Goal: Task Accomplishment & Management: Use online tool/utility

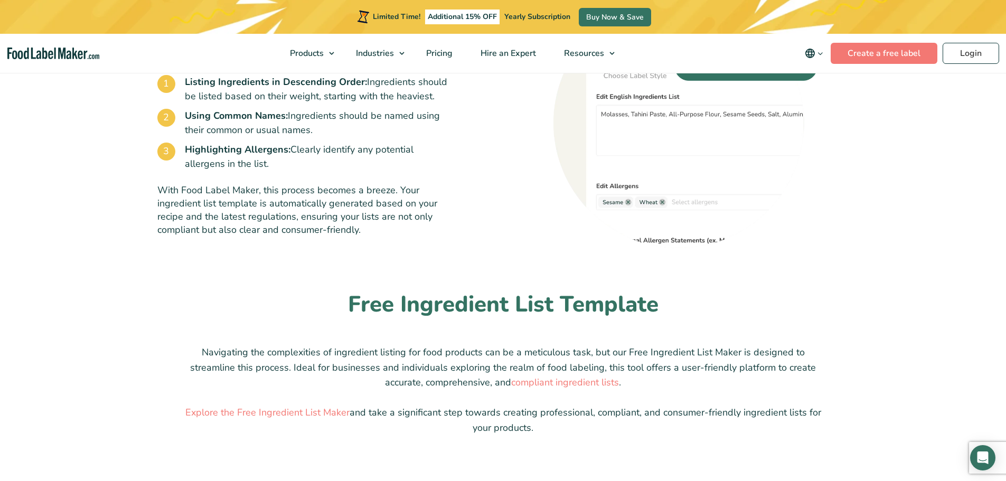
scroll to position [739, 0]
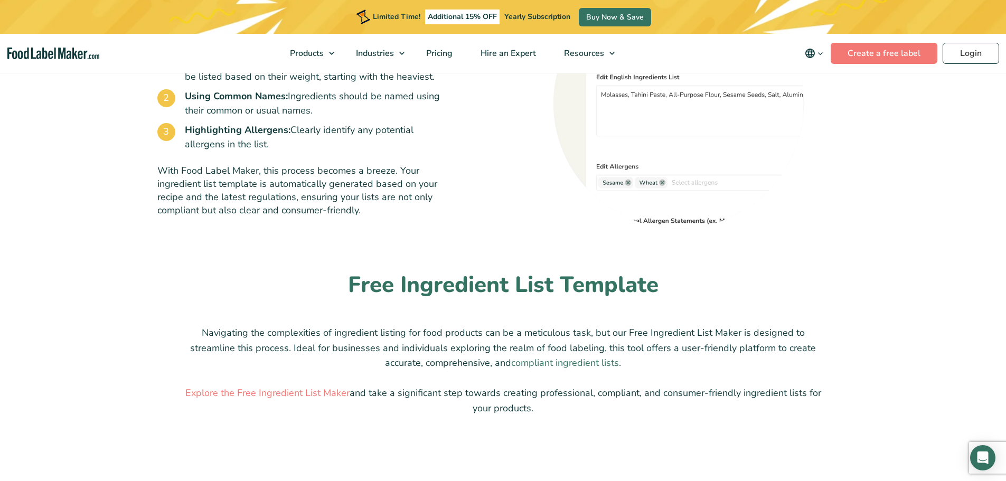
click at [581, 362] on link "compliant ingredient lists" at bounding box center [565, 362] width 108 height 13
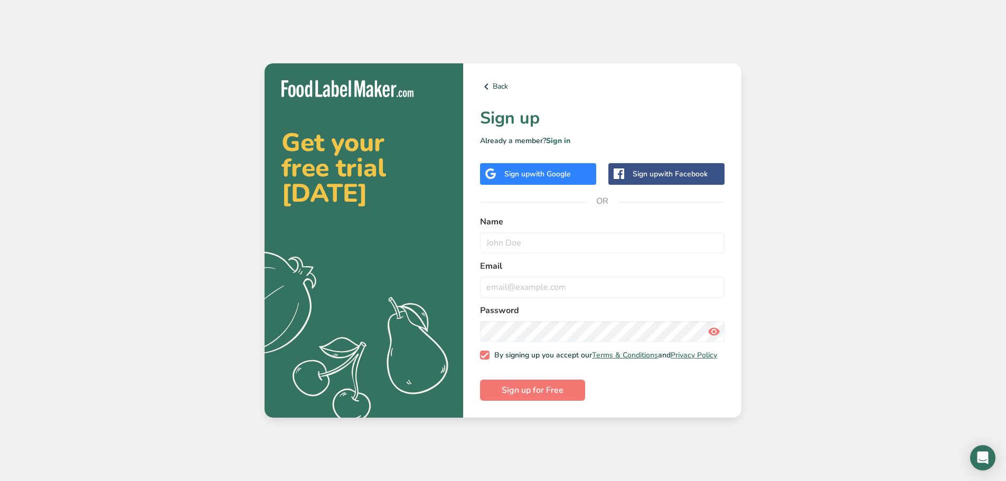
click at [549, 171] on span "with Google" at bounding box center [550, 174] width 41 height 10
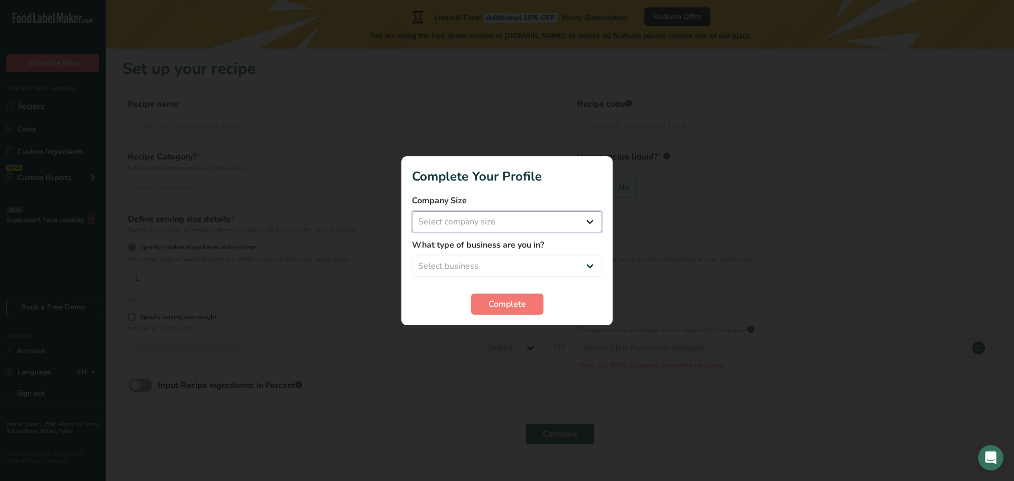
click at [590, 221] on select "Select company size Fewer than 10 Employees 10 to 50 Employees 51 to 500 Employ…" at bounding box center [507, 221] width 190 height 21
select select "1"
click at [412, 211] on select "Select company size Fewer than 10 Employees 10 to 50 Employees 51 to 500 Employ…" at bounding box center [507, 221] width 190 height 21
click at [588, 262] on select "Select business Packaged Food Manufacturer Restaurant & Cafe Bakery Meal Plans …" at bounding box center [507, 266] width 190 height 21
select select "3"
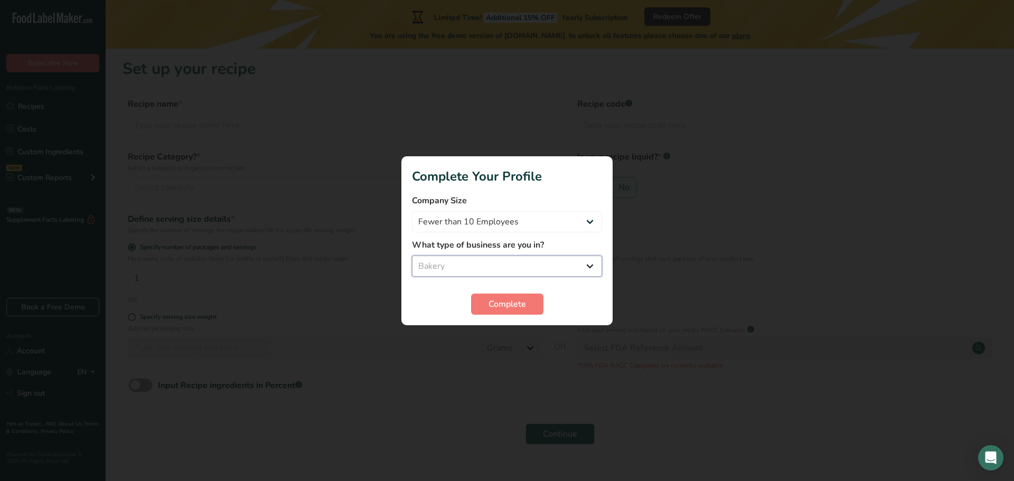
click at [412, 256] on select "Select business Packaged Food Manufacturer Restaurant & Cafe Bakery Meal Plans …" at bounding box center [507, 266] width 190 height 21
click at [515, 302] on span "Complete" at bounding box center [507, 304] width 37 height 13
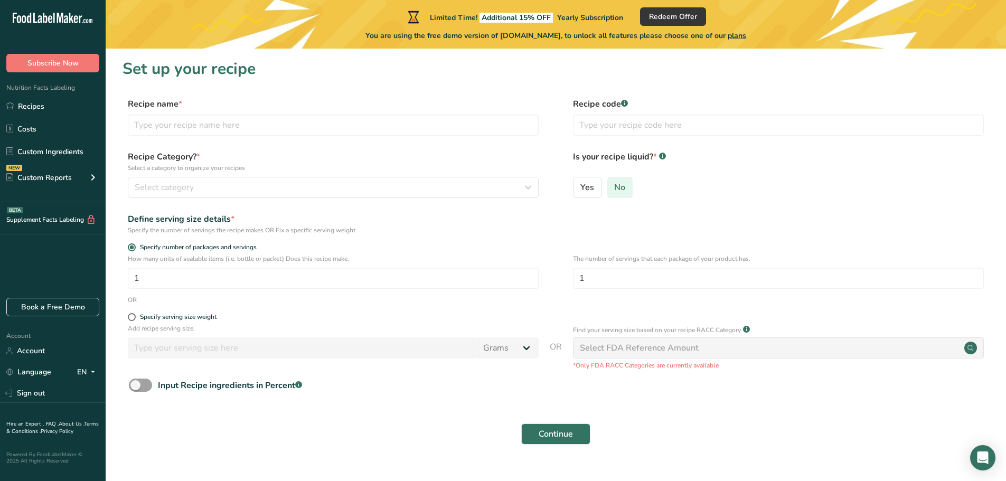
click at [618, 191] on span "No" at bounding box center [619, 187] width 11 height 11
click at [615, 191] on input "No" at bounding box center [611, 187] width 7 height 7
click at [530, 186] on icon "button" at bounding box center [528, 187] width 13 height 19
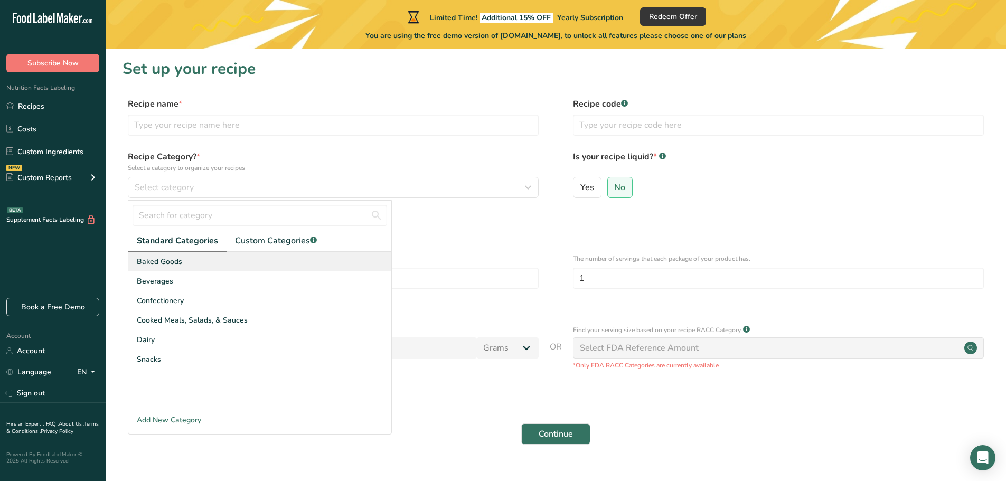
click at [162, 259] on span "Baked Goods" at bounding box center [159, 261] width 45 height 11
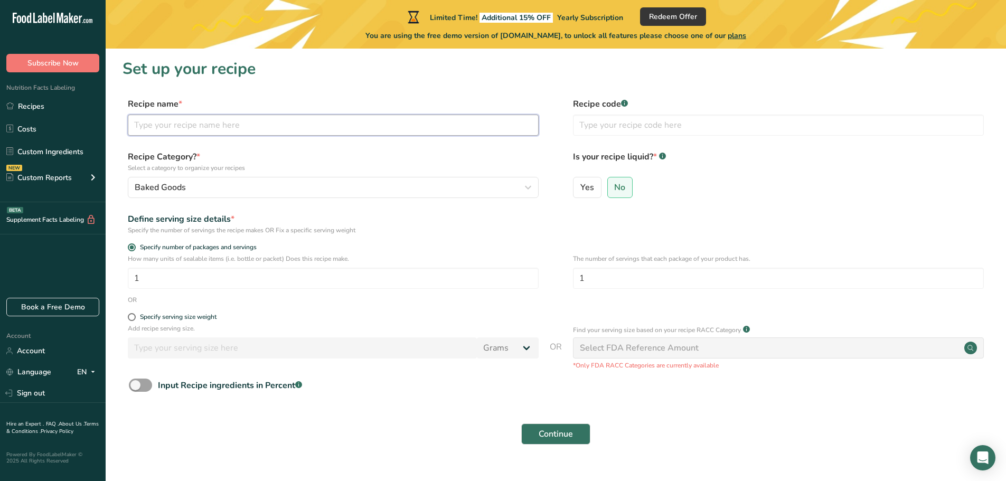
click at [152, 131] on input "text" at bounding box center [333, 125] width 411 height 21
type input "C"
type input "7-up Pound Cake"
click at [130, 317] on span at bounding box center [132, 317] width 8 height 8
click at [130, 317] on input "Specify serving size weight" at bounding box center [131, 317] width 7 height 7
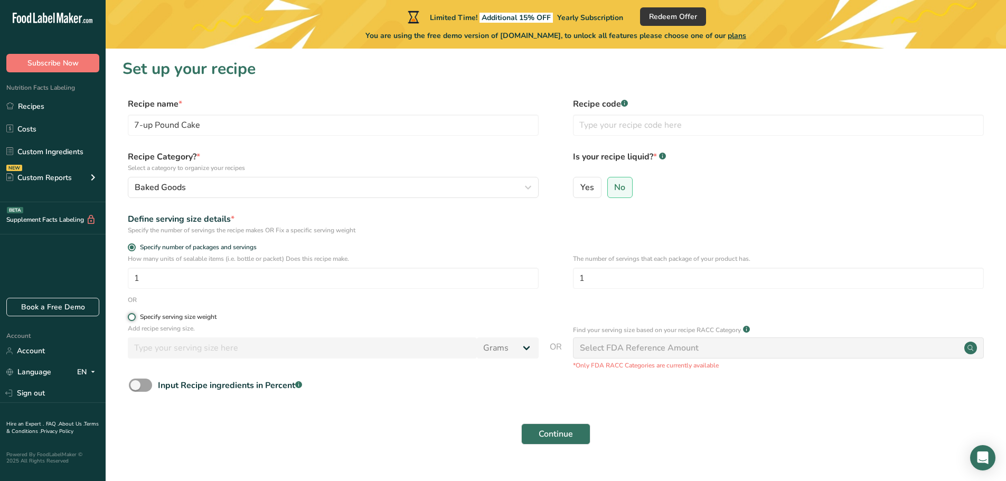
radio input "true"
radio input "false"
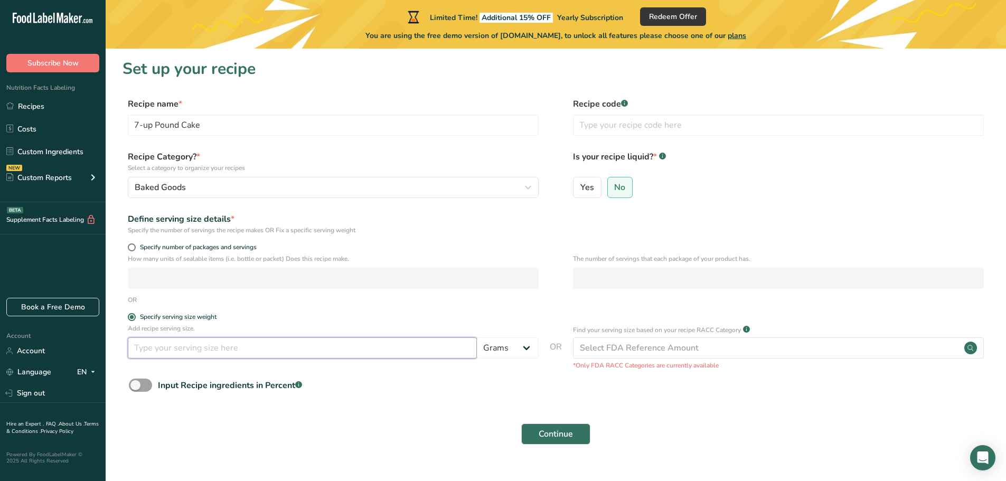
click at [152, 349] on input "number" at bounding box center [302, 347] width 349 height 21
type input "1"
click at [528, 347] on select "Grams kg mg mcg lb oz l mL fl oz tbsp tsp cup qt gallon" at bounding box center [508, 347] width 62 height 21
select select "5"
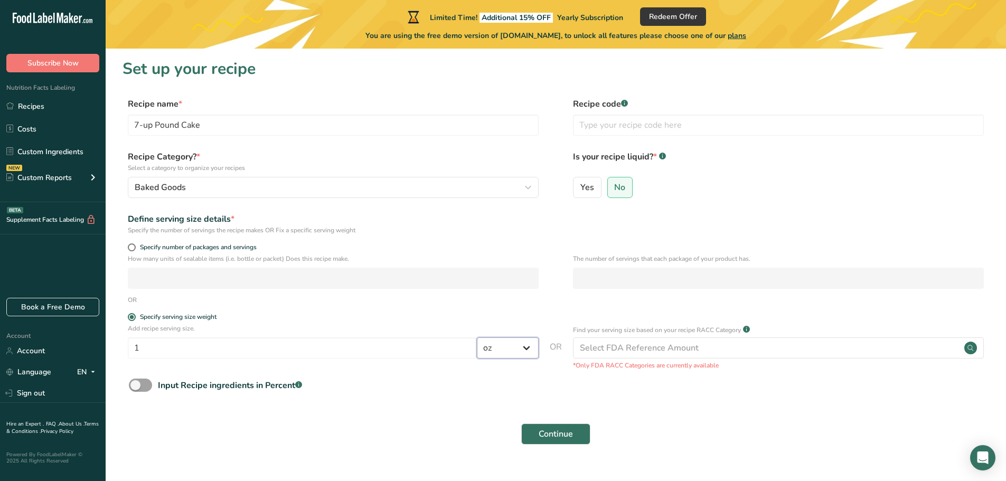
click at [477, 337] on select "Grams kg mg mcg lb oz l mL fl oz tbsp tsp cup qt gallon" at bounding box center [508, 347] width 62 height 21
click at [147, 350] on input "1" at bounding box center [302, 347] width 349 height 21
type input "6"
click at [558, 429] on span "Continue" at bounding box center [556, 434] width 34 height 13
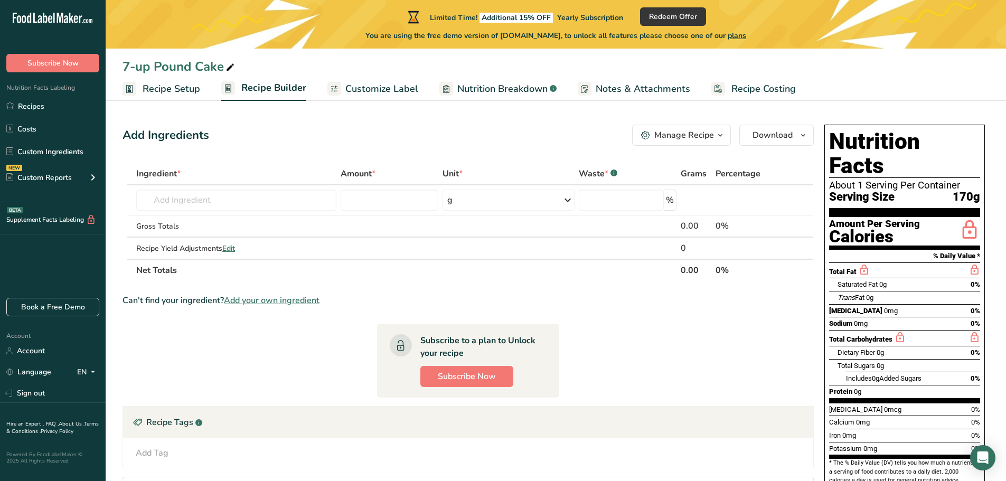
click at [279, 299] on span "Add your own ingredient" at bounding box center [272, 300] width 96 height 13
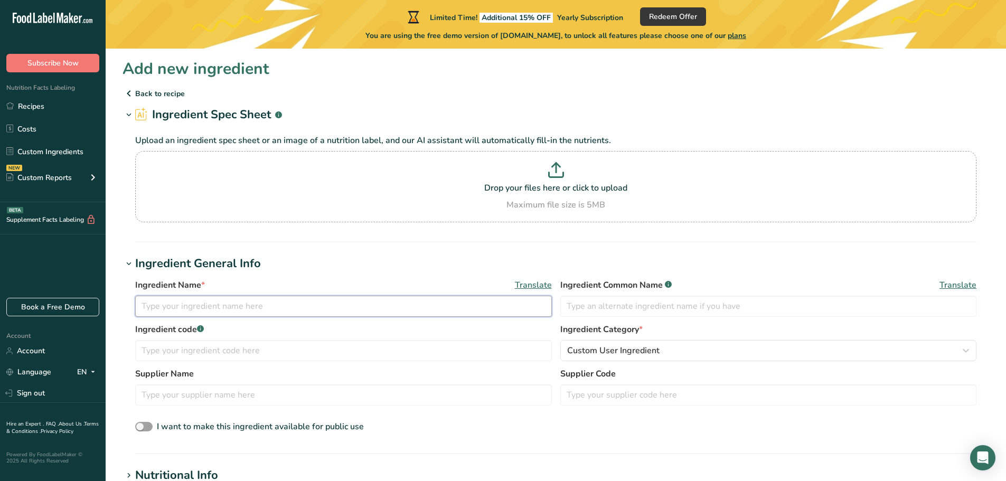
click at [172, 311] on input "text" at bounding box center [343, 306] width 417 height 21
type input "all purpose flour, eggs, sugar, vanilla flavoring, butter, buttermilk, seven-up…"
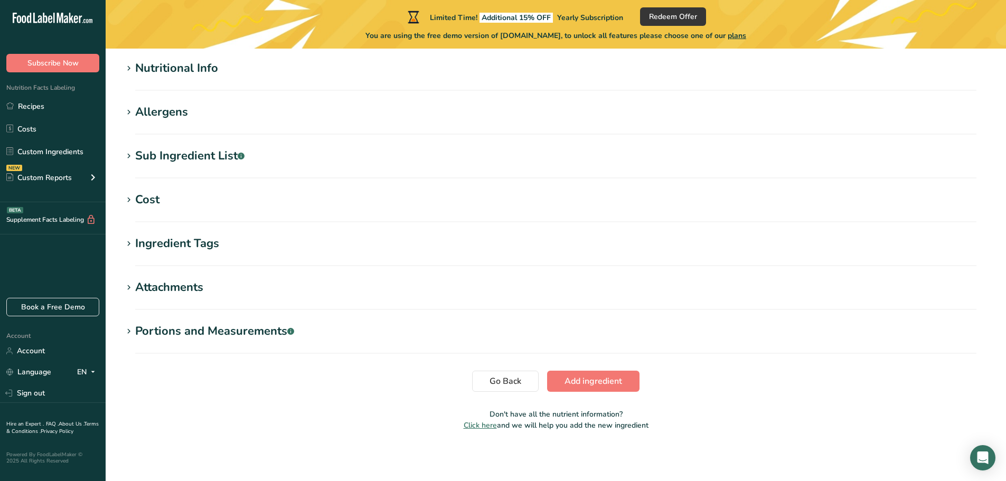
scroll to position [408, 0]
click at [475, 425] on span "Click here" at bounding box center [480, 425] width 33 height 10
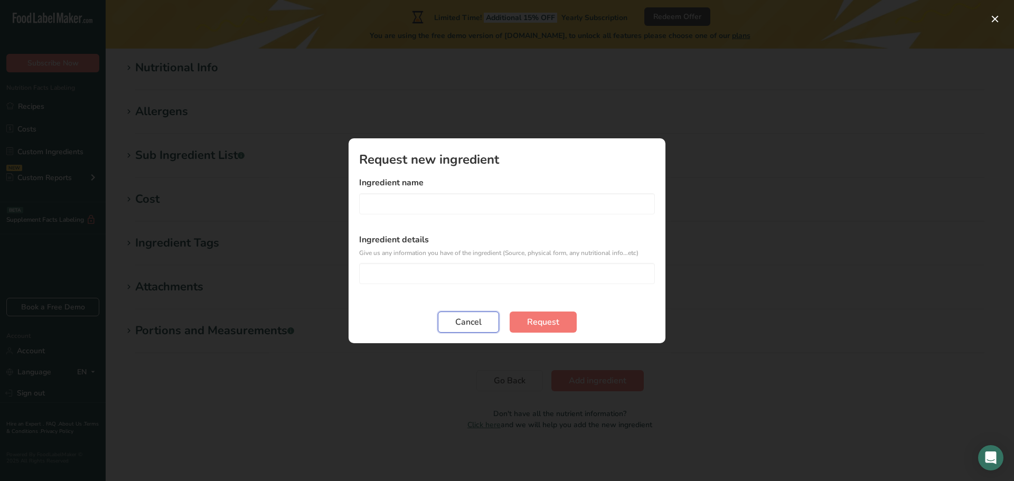
click at [468, 321] on span "Cancel" at bounding box center [468, 322] width 26 height 13
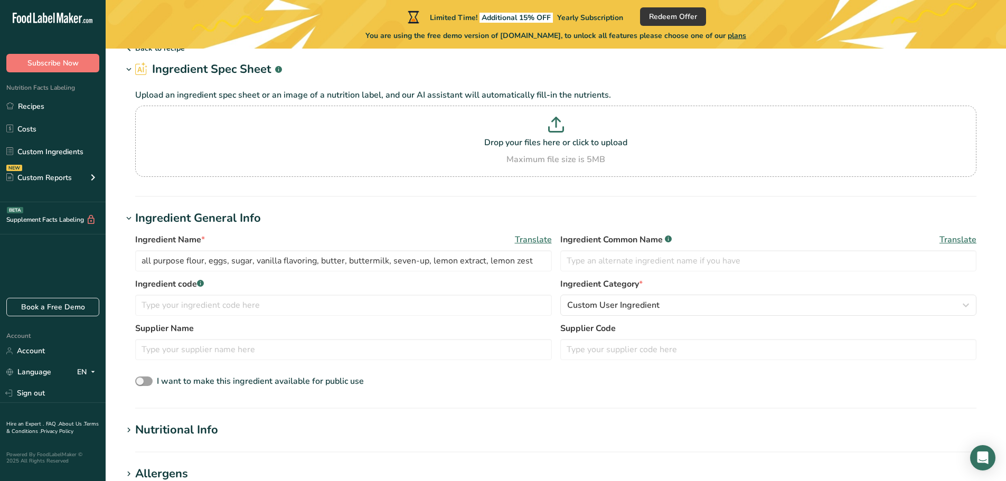
scroll to position [0, 0]
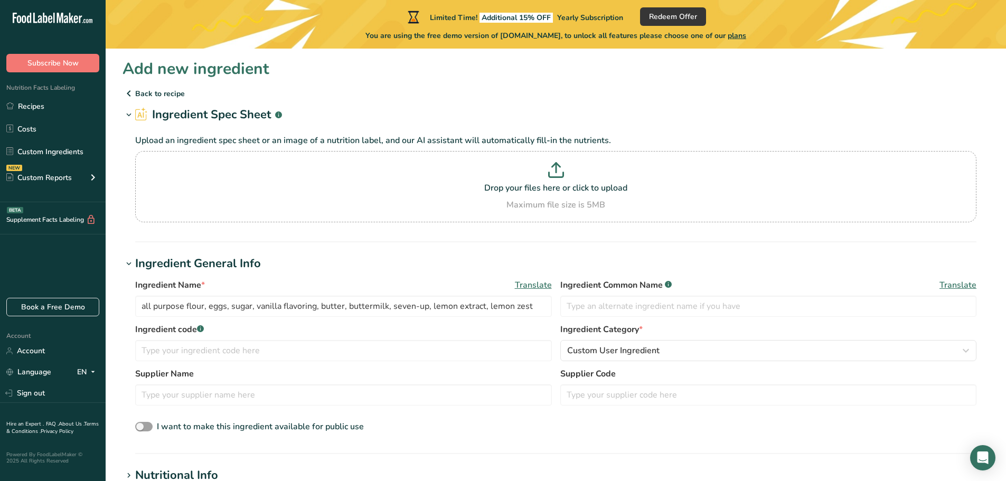
click at [151, 92] on p "Back to recipe" at bounding box center [556, 93] width 867 height 13
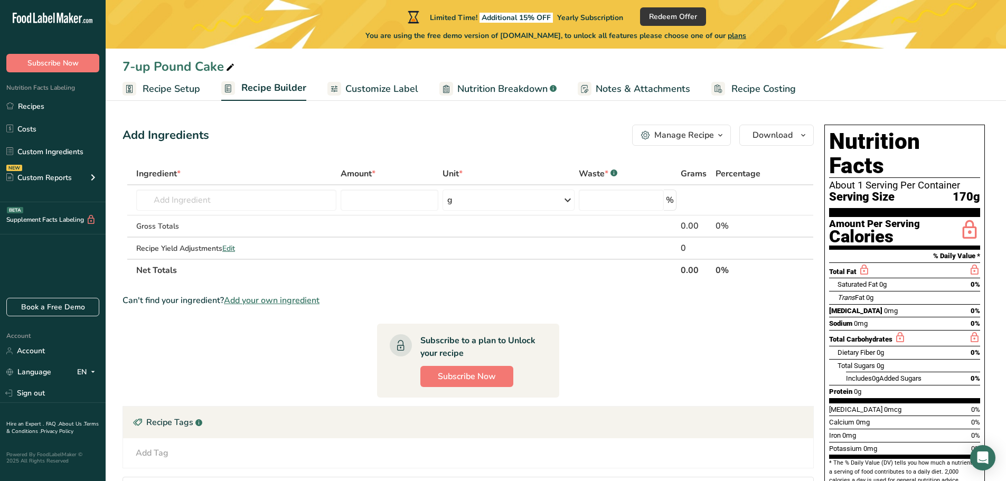
click at [384, 88] on span "Customize Label" at bounding box center [381, 89] width 73 height 14
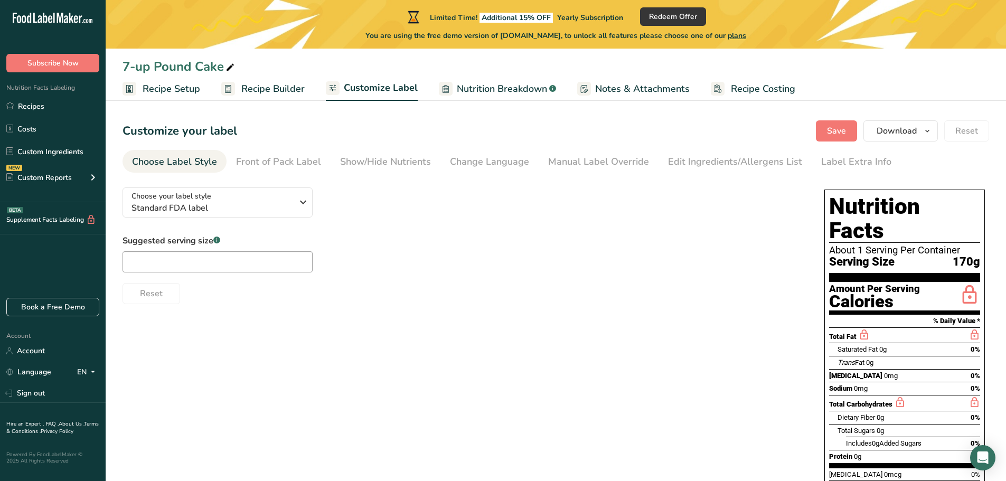
click at [504, 89] on span "Nutrition Breakdown" at bounding box center [502, 89] width 90 height 14
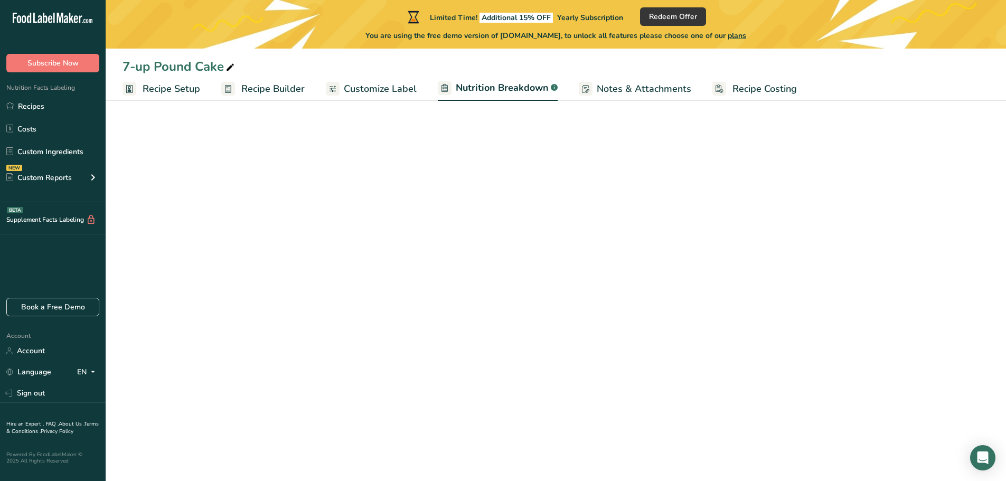
select select "Calories"
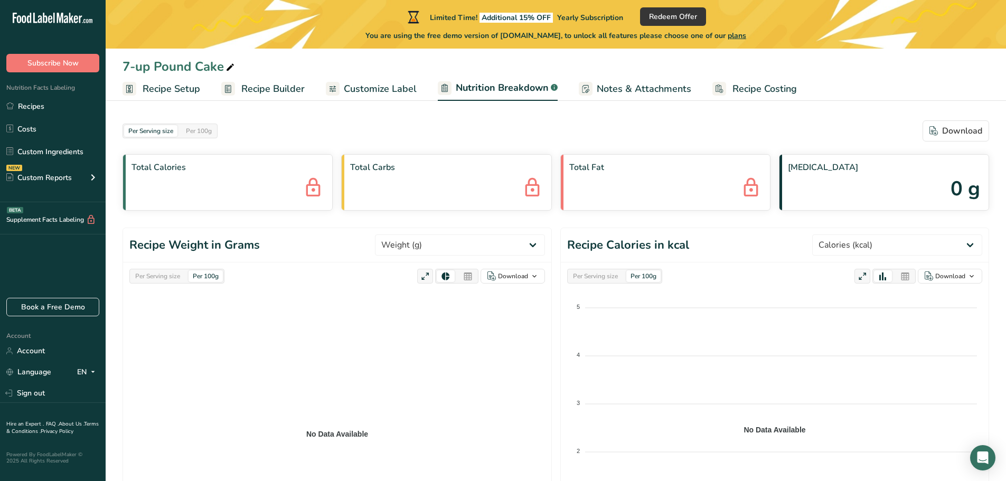
click at [636, 87] on span "Notes & Attachments" at bounding box center [644, 89] width 95 height 14
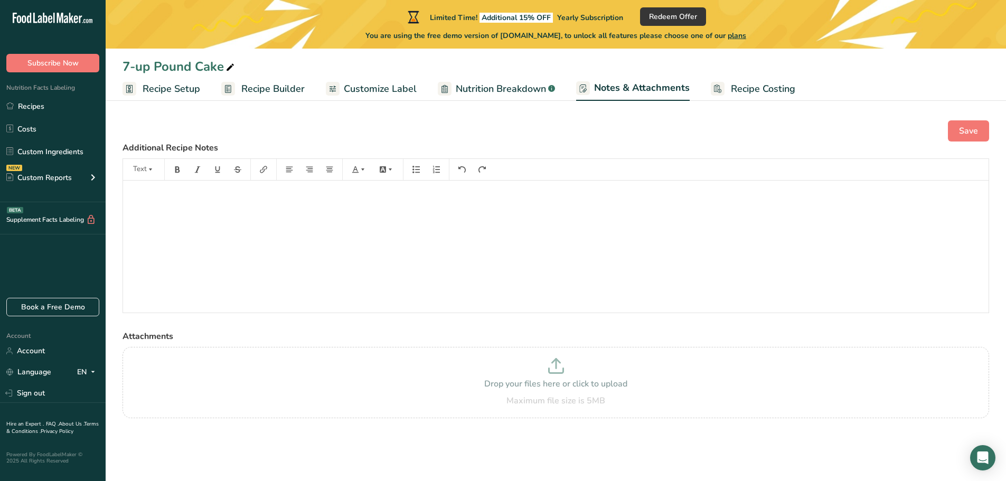
click at [756, 88] on span "Recipe Costing" at bounding box center [763, 89] width 64 height 14
